Goal: Task Accomplishment & Management: Complete application form

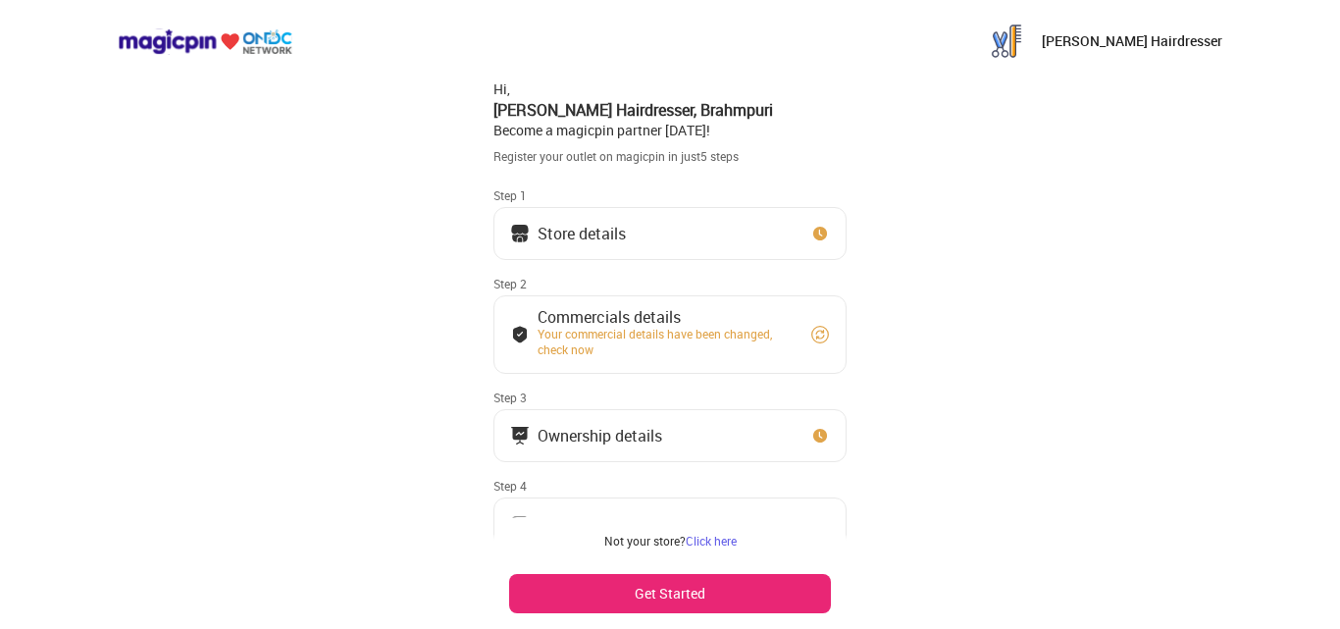
click at [545, 231] on div "Store details" at bounding box center [581, 233] width 88 height 10
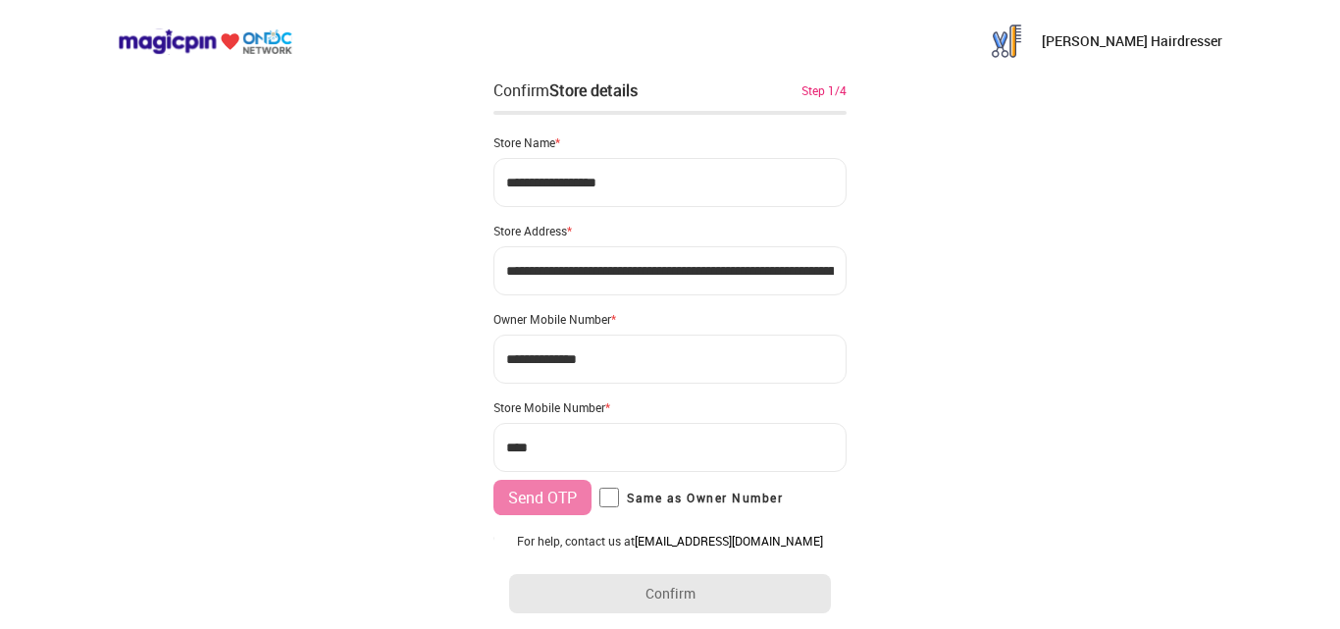
type input "**********"
click at [812, 98] on div "Confirm Store details Step 1/4" at bounding box center [669, 90] width 353 height 24
click at [822, 87] on div "Step 1/4" at bounding box center [823, 90] width 45 height 18
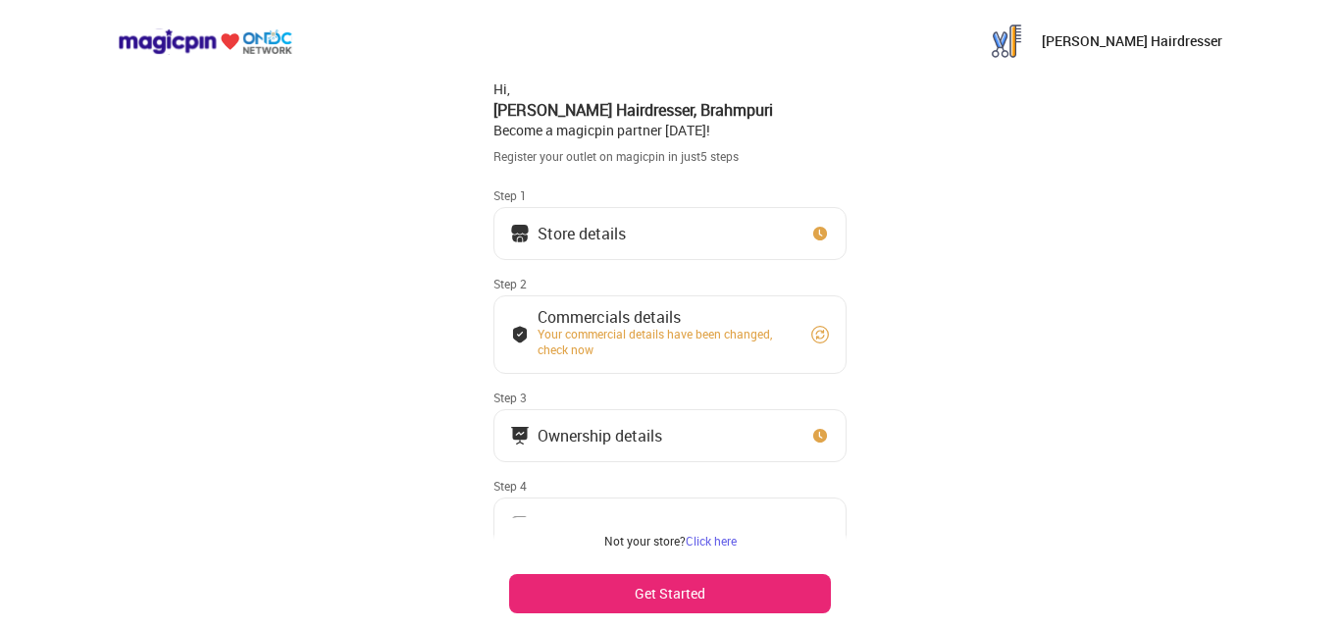
click at [576, 228] on div "Store details" at bounding box center [581, 233] width 88 height 10
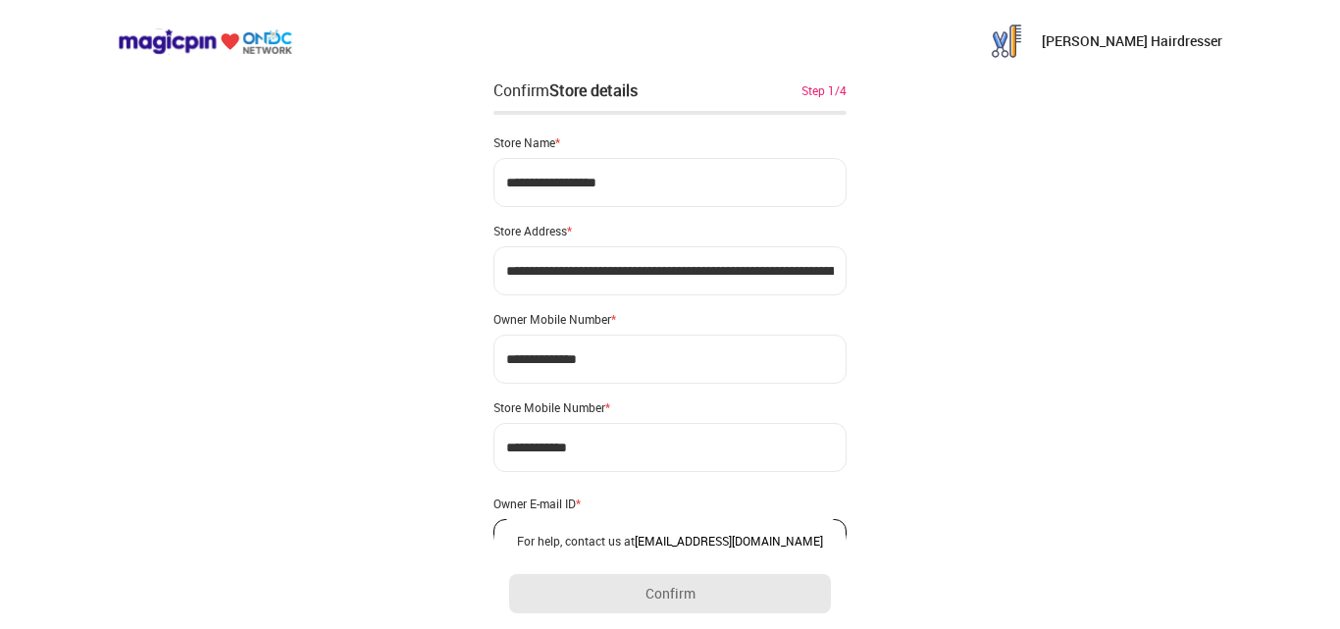
click at [562, 503] on div "Owner E-mail ID *" at bounding box center [669, 503] width 353 height 16
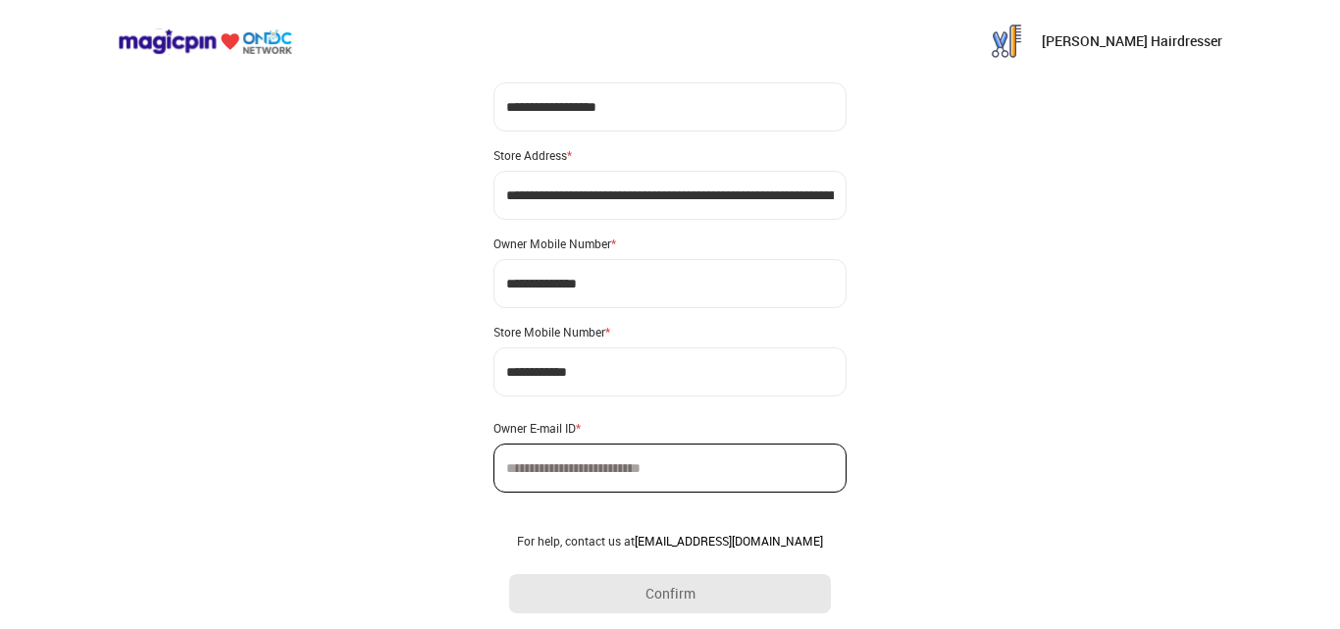
scroll to position [116, 0]
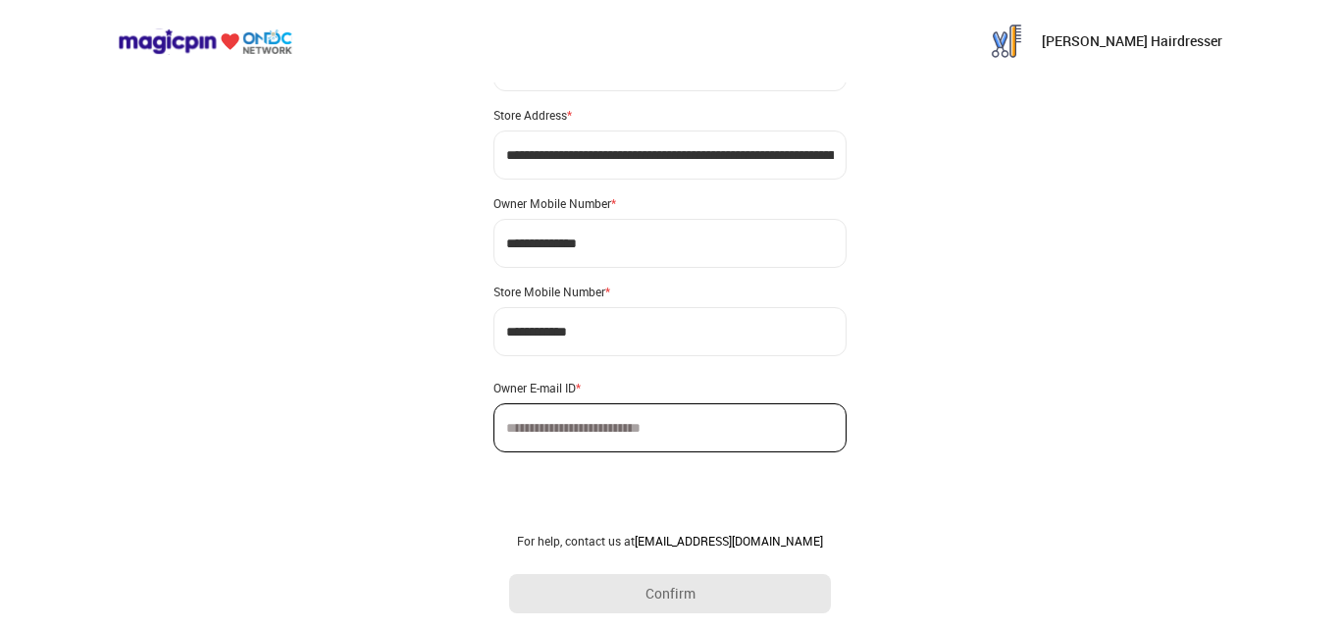
click at [538, 391] on div "Owner E-mail ID *" at bounding box center [669, 388] width 353 height 16
click at [577, 424] on div "**********" at bounding box center [669, 227] width 353 height 449
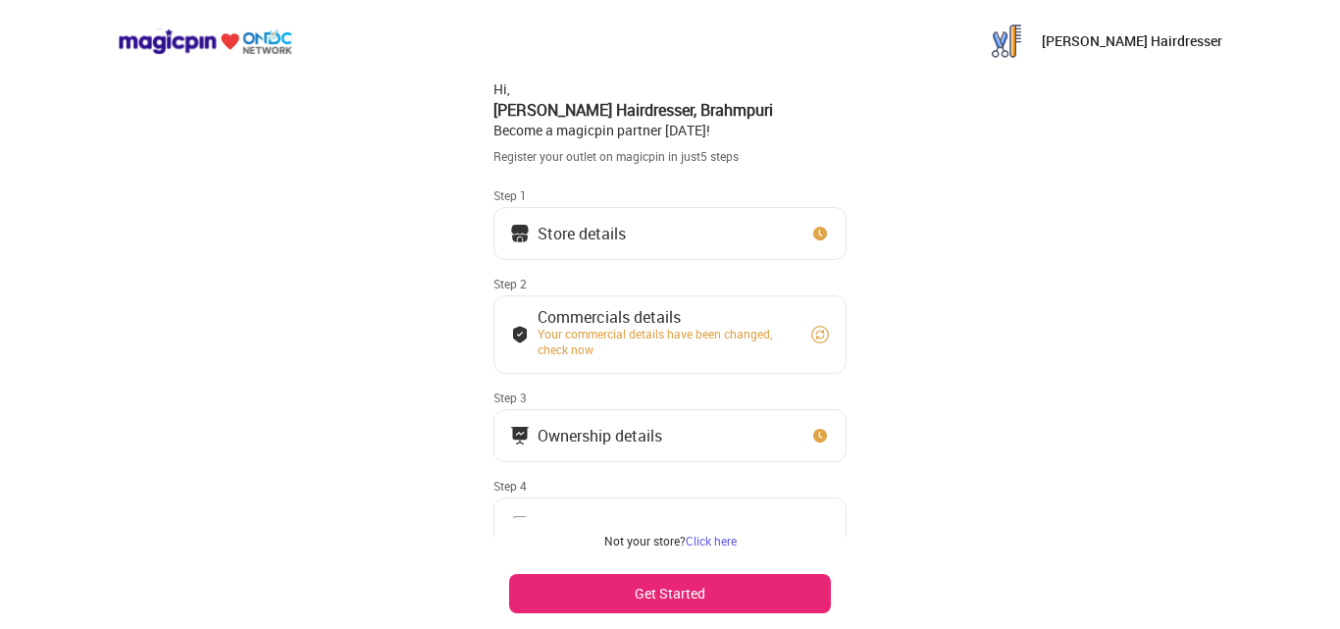
click at [560, 334] on div "Your commercial details have been changed, check now" at bounding box center [664, 341] width 255 height 31
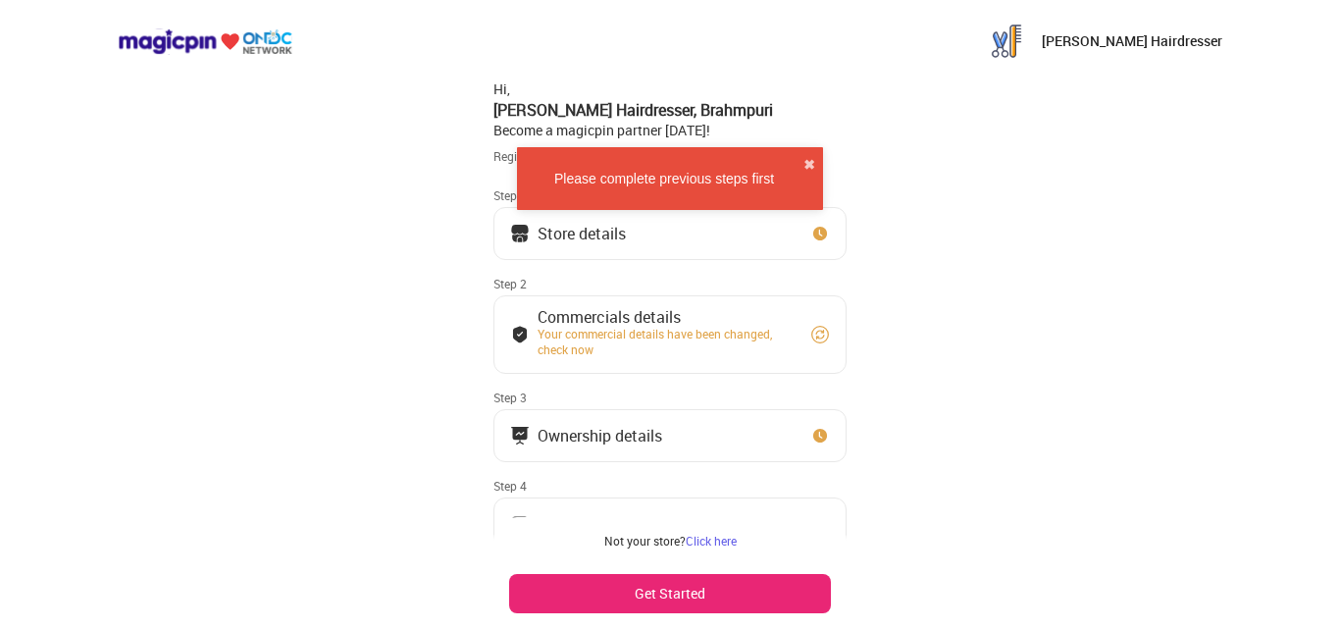
scroll to position [98, 0]
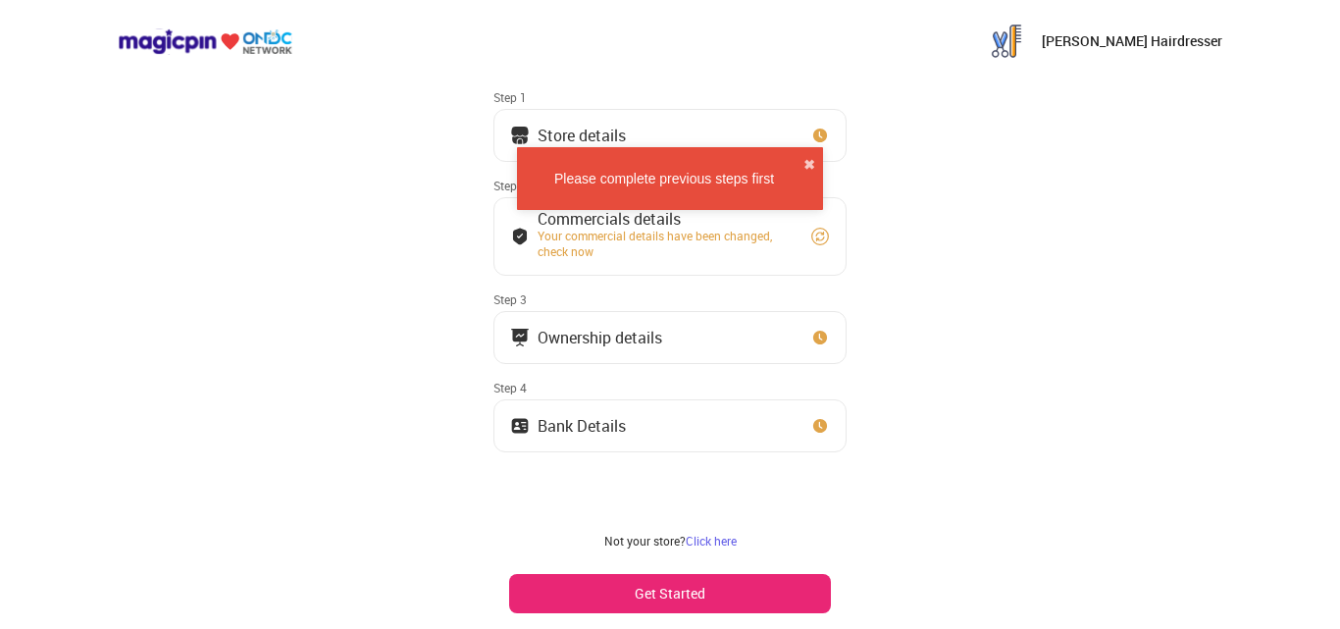
click at [560, 334] on div "Ownership details" at bounding box center [599, 337] width 125 height 10
click at [587, 426] on div "Bank Details" at bounding box center [581, 426] width 88 height 10
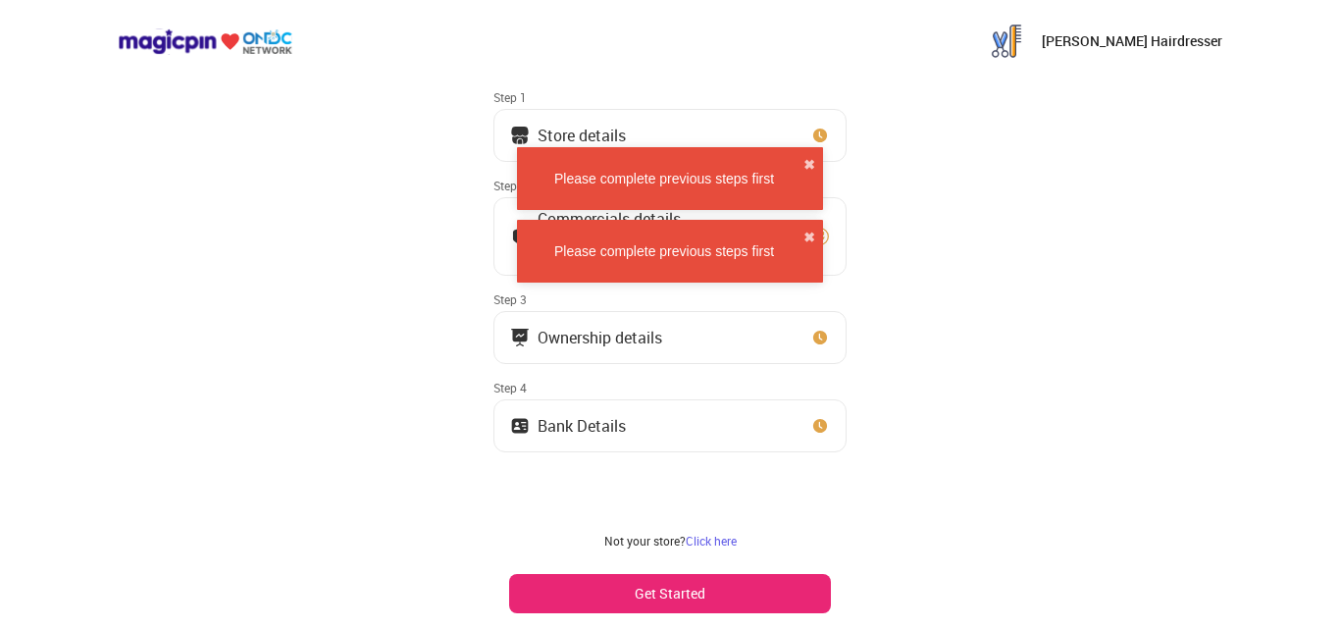
click at [585, 338] on div "Ownership details" at bounding box center [599, 337] width 125 height 10
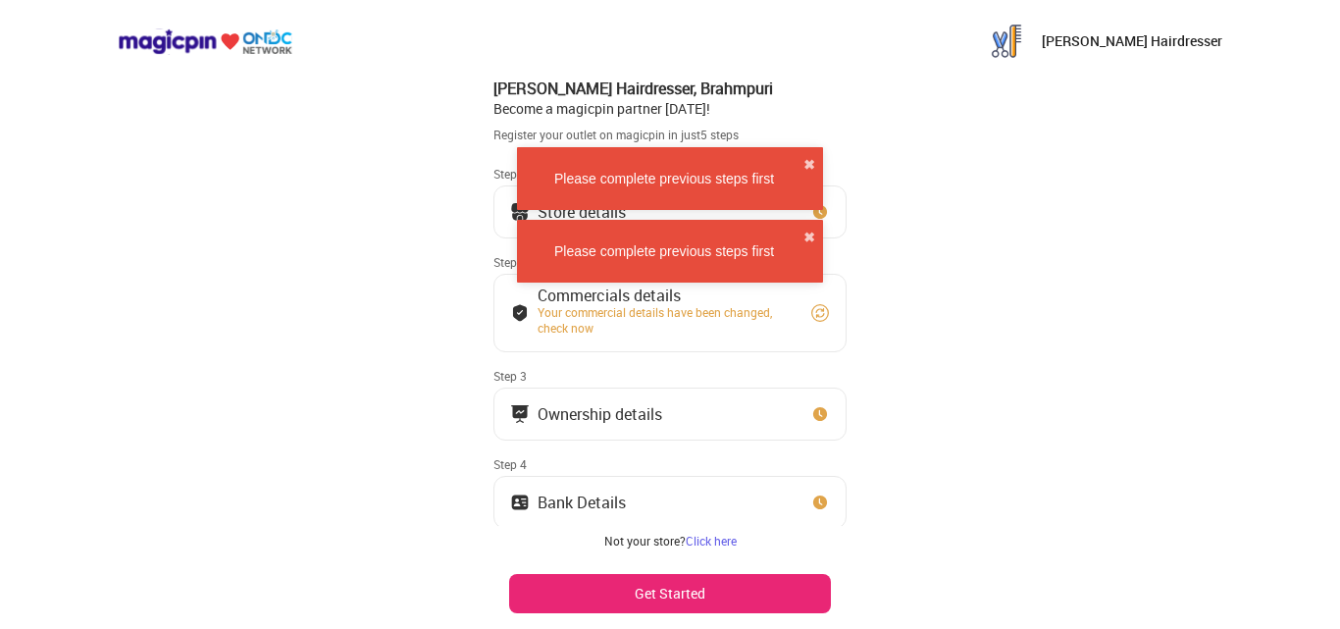
scroll to position [0, 0]
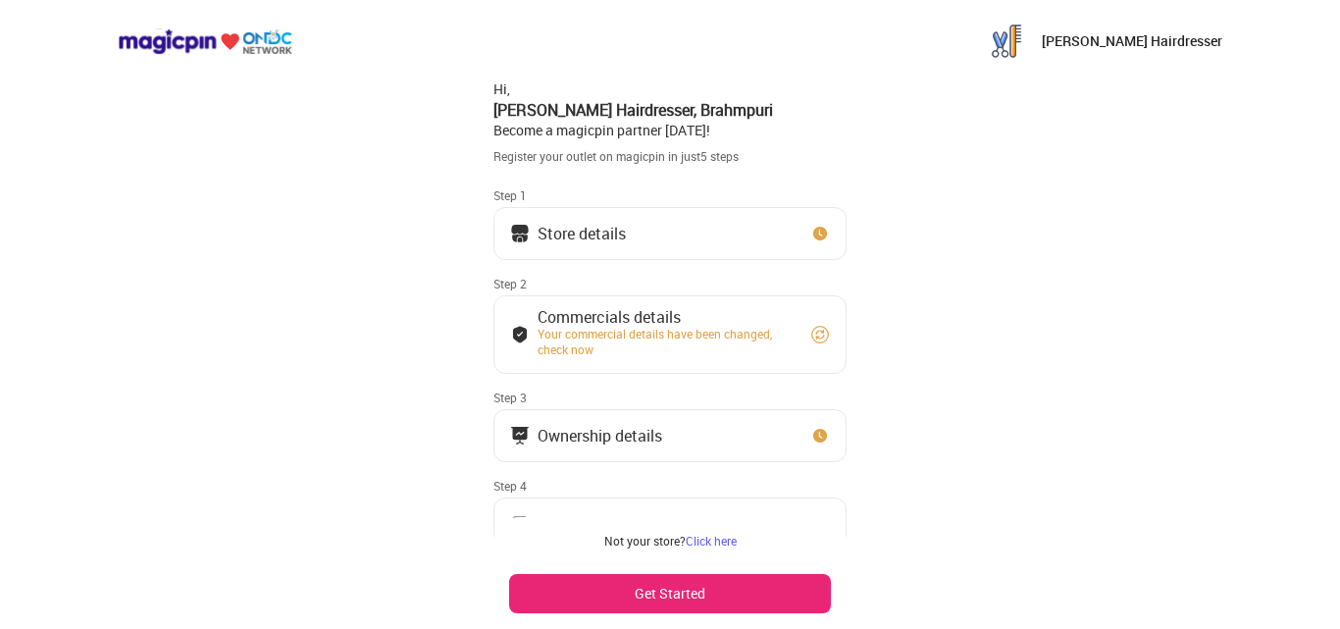
click at [605, 231] on div "Store details" at bounding box center [581, 233] width 88 height 10
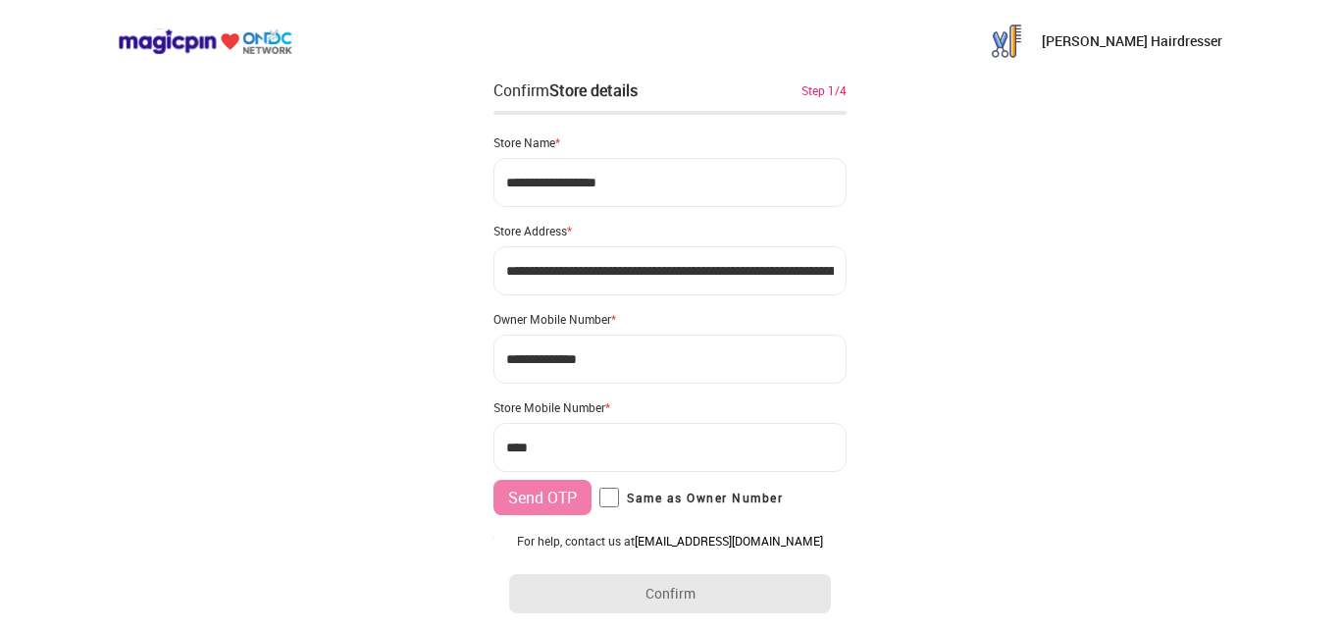
type input "**********"
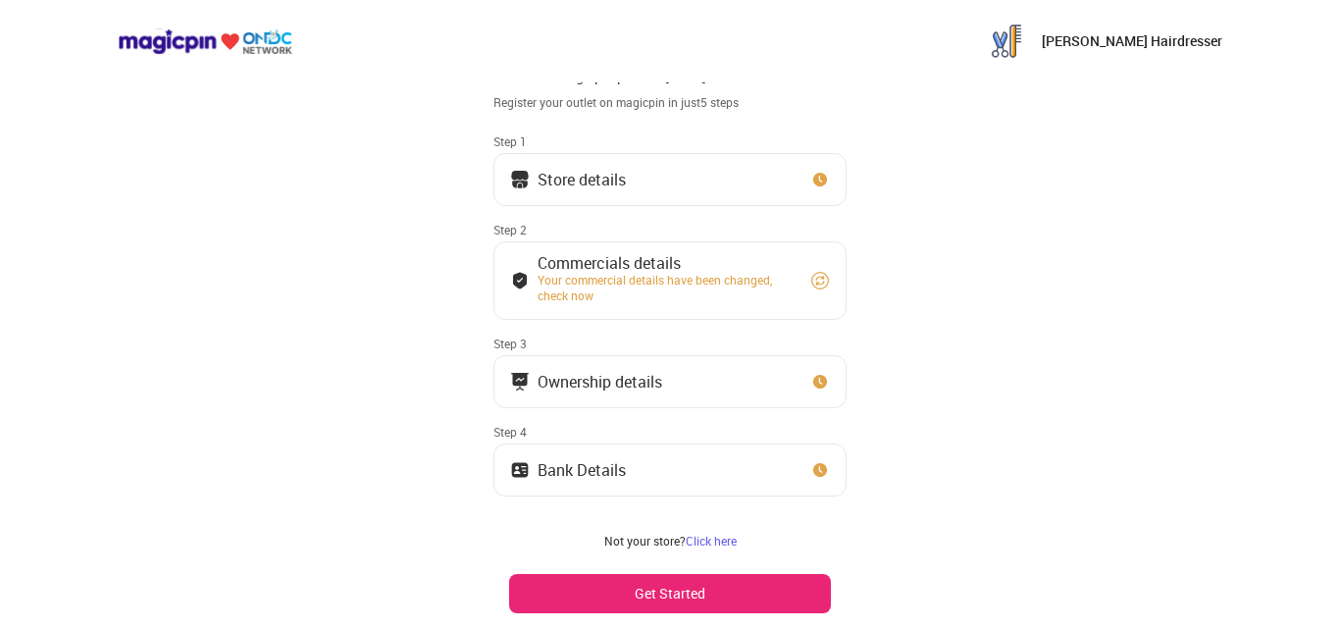
scroll to position [98, 0]
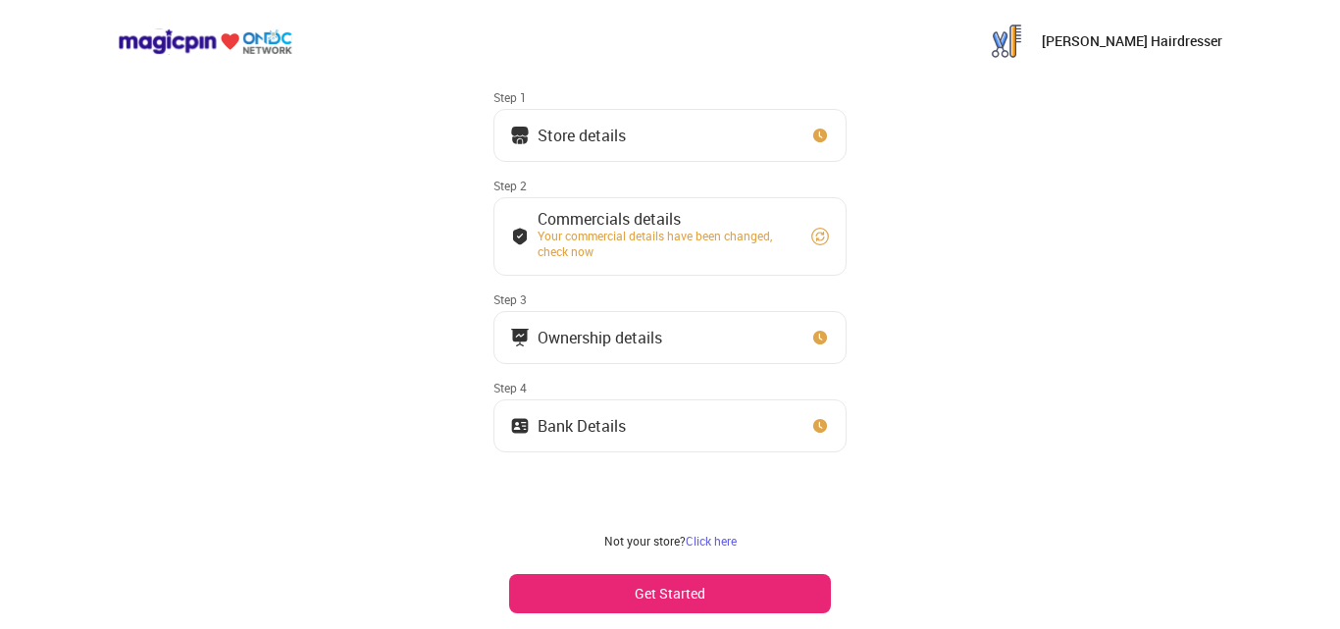
click at [597, 246] on div "Your commercial details have been changed, check now" at bounding box center [664, 243] width 255 height 31
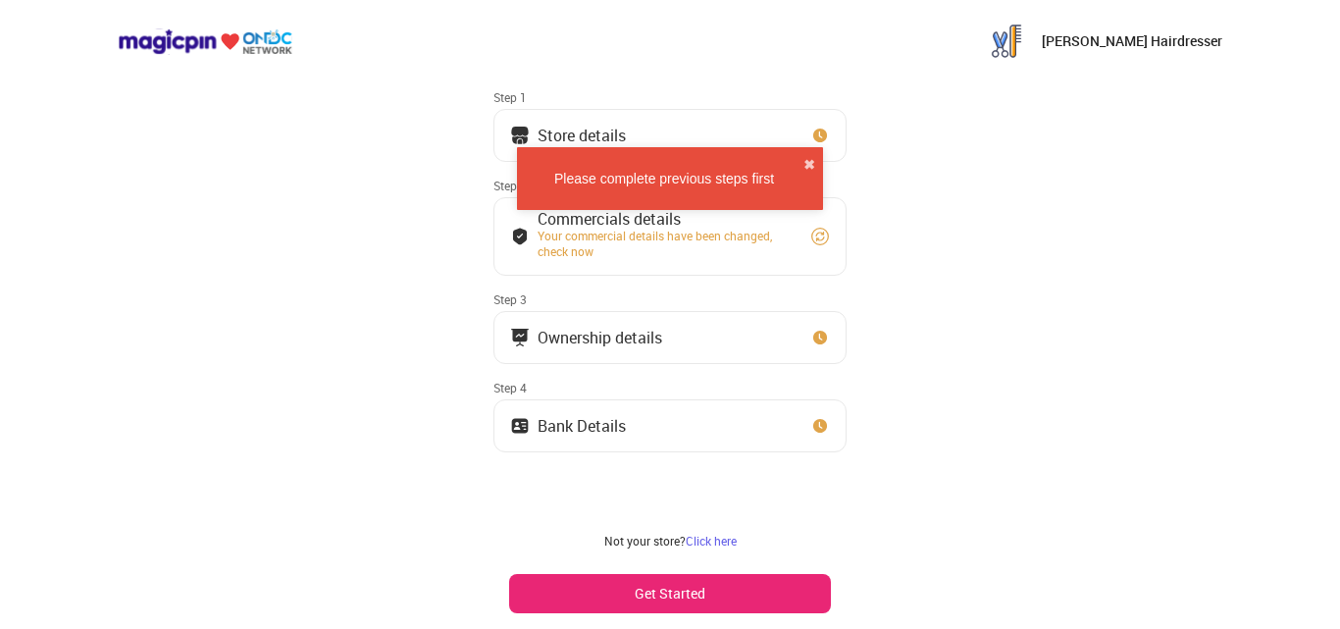
click at [610, 336] on div "Ownership details" at bounding box center [599, 337] width 125 height 10
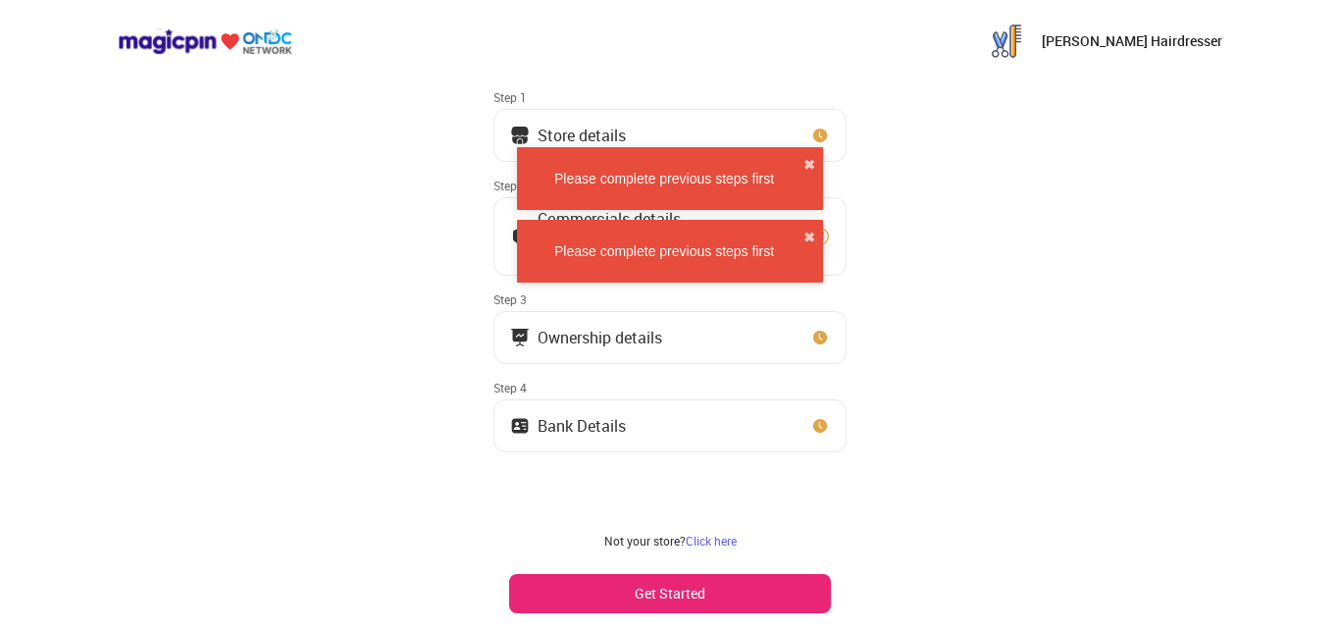
click at [607, 421] on div "Bank Details" at bounding box center [581, 426] width 88 height 10
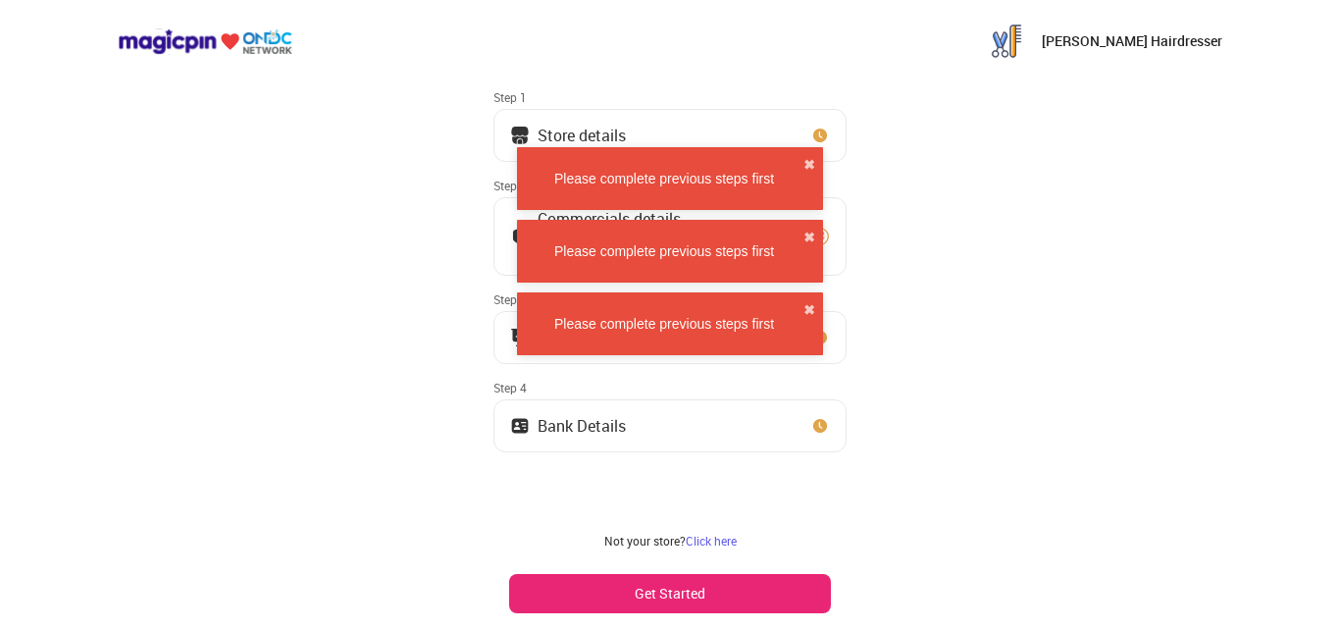
click at [595, 421] on div "Bank Details" at bounding box center [581, 426] width 88 height 10
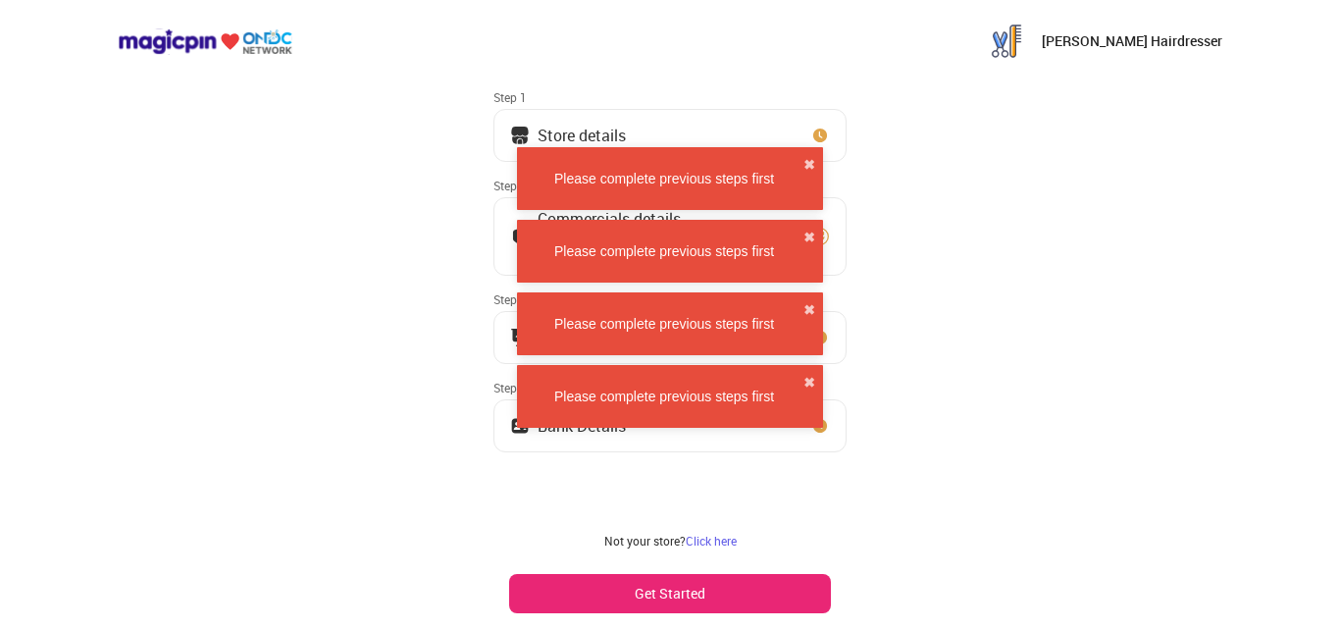
click at [595, 418] on div "Please complete previous steps first ✖ Please complete previous steps first ✖ P…" at bounding box center [670, 286] width 314 height 310
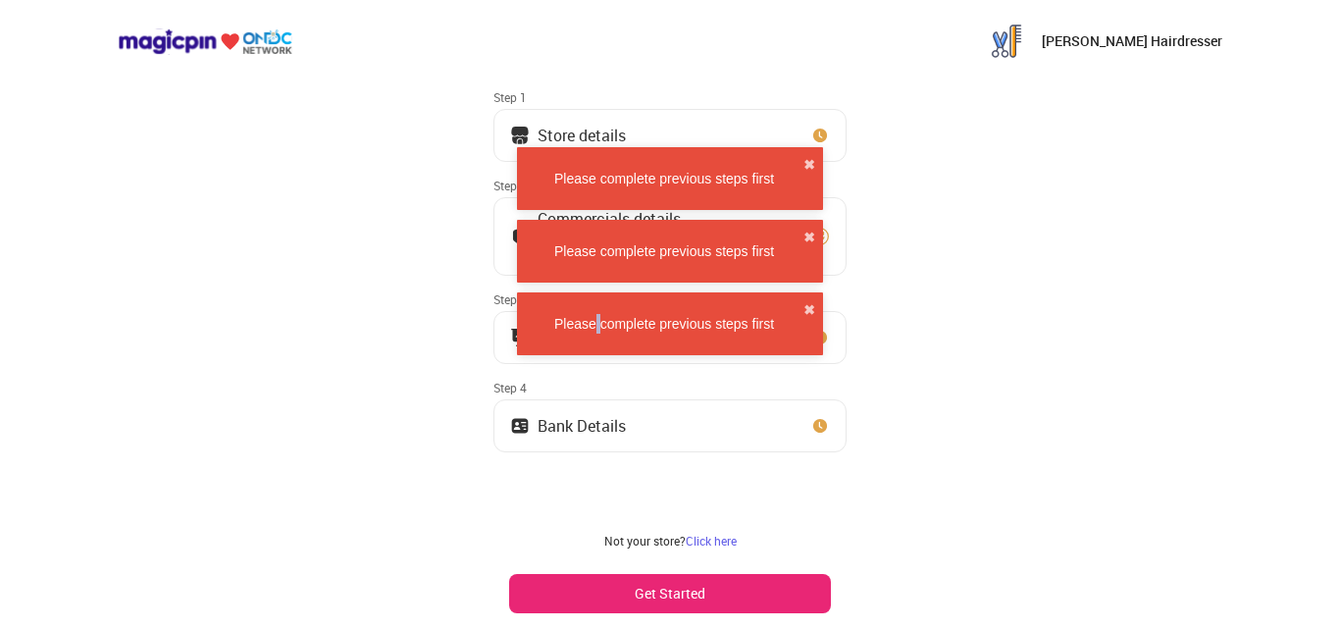
click at [595, 421] on div "Bank Details" at bounding box center [581, 426] width 88 height 10
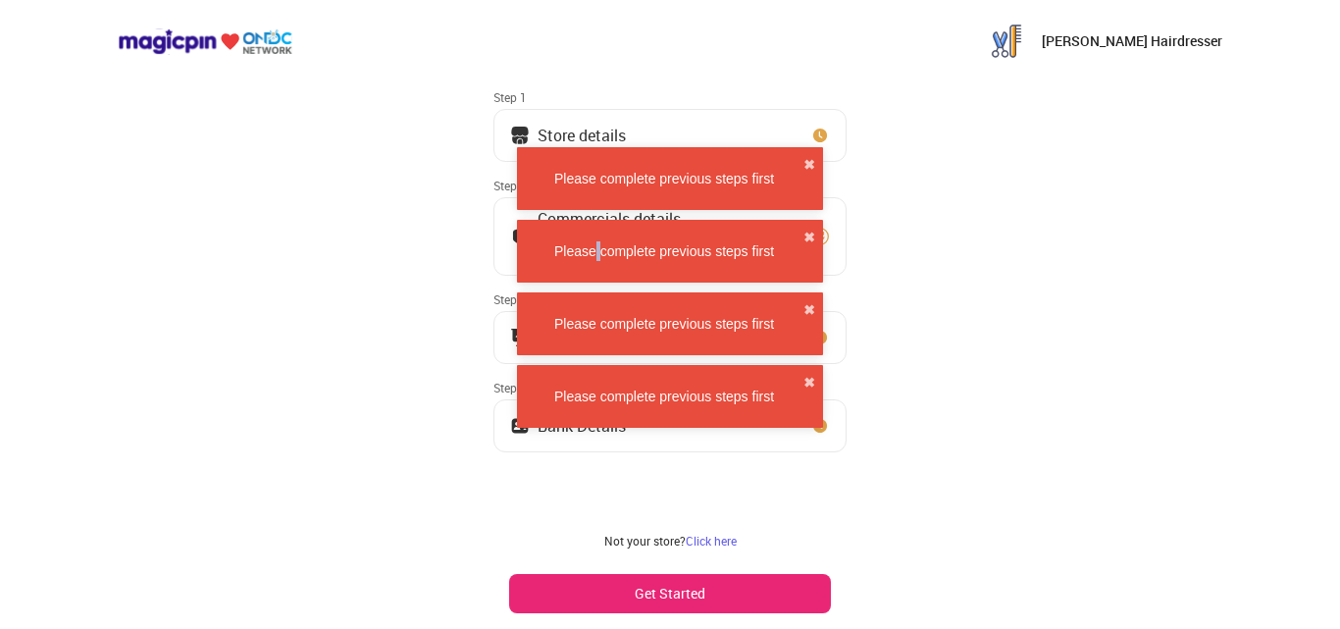
click at [595, 418] on div "Please complete previous steps first ✖ Please complete previous steps first ✖ P…" at bounding box center [670, 286] width 314 height 310
click at [595, 418] on div "Please complete previous steps first ✖" at bounding box center [670, 396] width 306 height 63
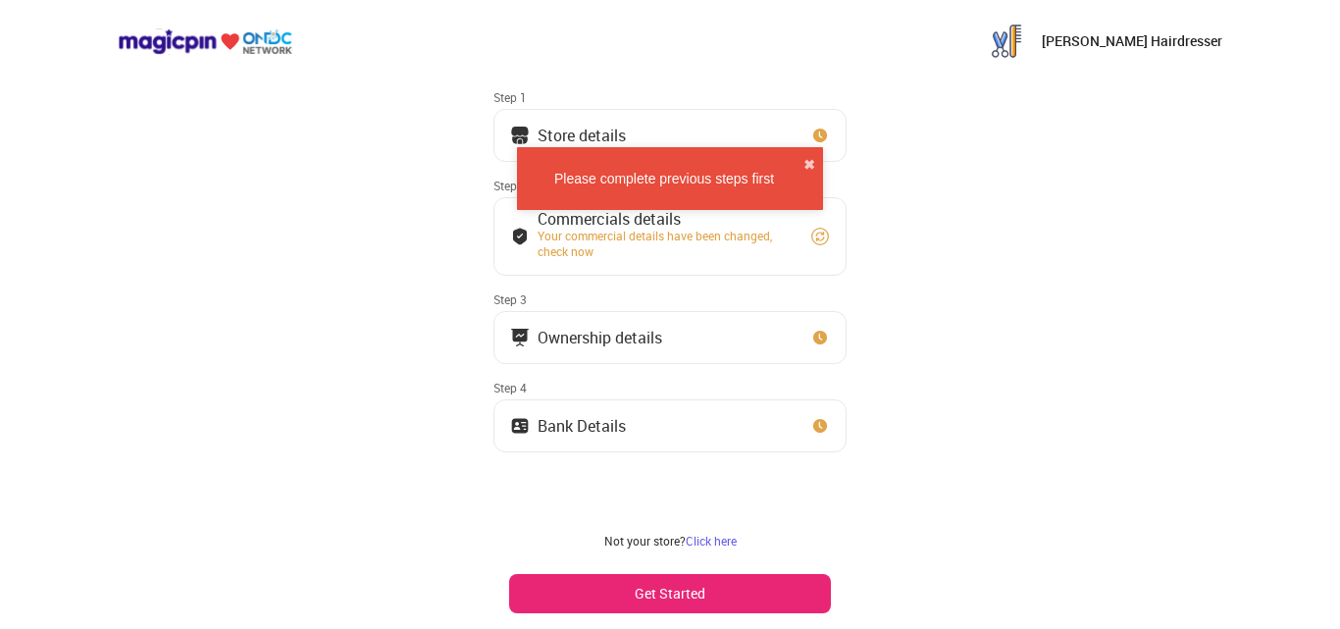
click at [595, 421] on div "Bank Details" at bounding box center [581, 426] width 88 height 10
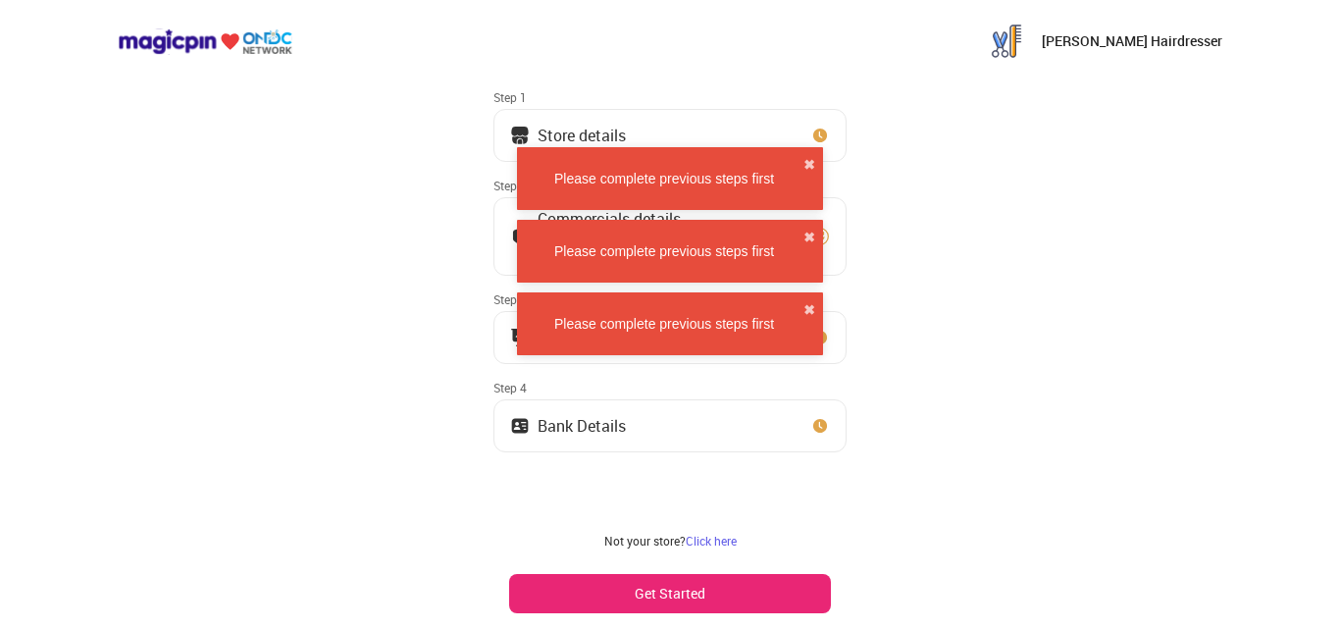
click at [595, 421] on div "Bank Details" at bounding box center [581, 426] width 88 height 10
